Goal: Task Accomplishment & Management: Manage account settings

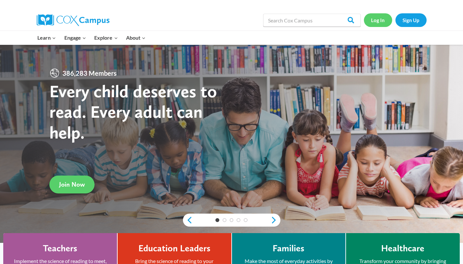
click at [378, 14] on link "Log In" at bounding box center [378, 19] width 28 height 13
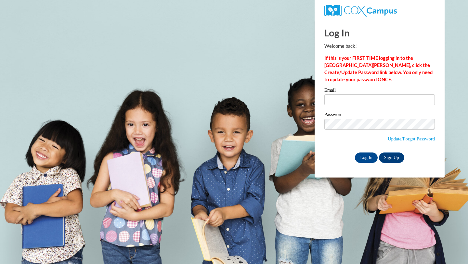
click at [354, 106] on div "Email" at bounding box center [379, 99] width 111 height 22
click at [354, 101] on input "Email" at bounding box center [379, 99] width 111 height 11
type input "[EMAIL_ADDRESS][DOMAIN_NAME]"
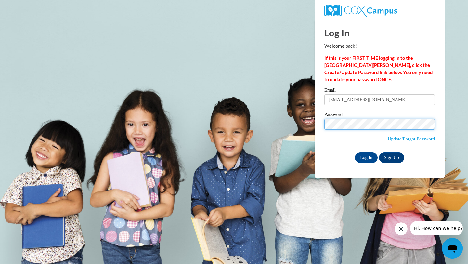
click at [355, 152] on input "Log In" at bounding box center [366, 157] width 23 height 10
